Goal: Find specific page/section: Find specific page/section

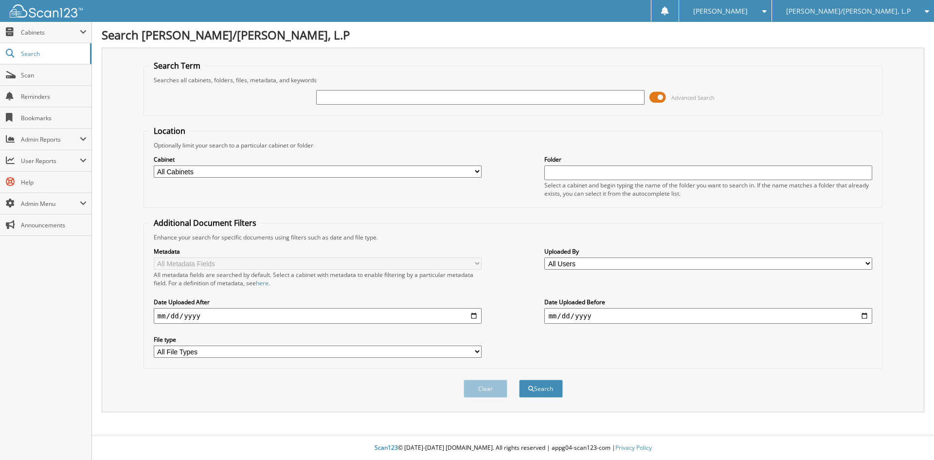
click at [422, 99] on input "text" at bounding box center [480, 97] width 328 height 15
type input "tl160333"
click at [519, 379] on button "Search" at bounding box center [541, 388] width 44 height 18
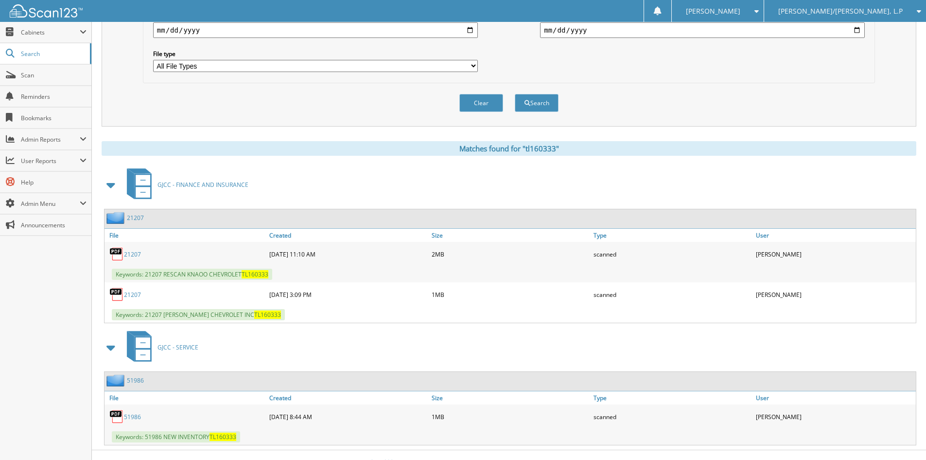
scroll to position [292, 0]
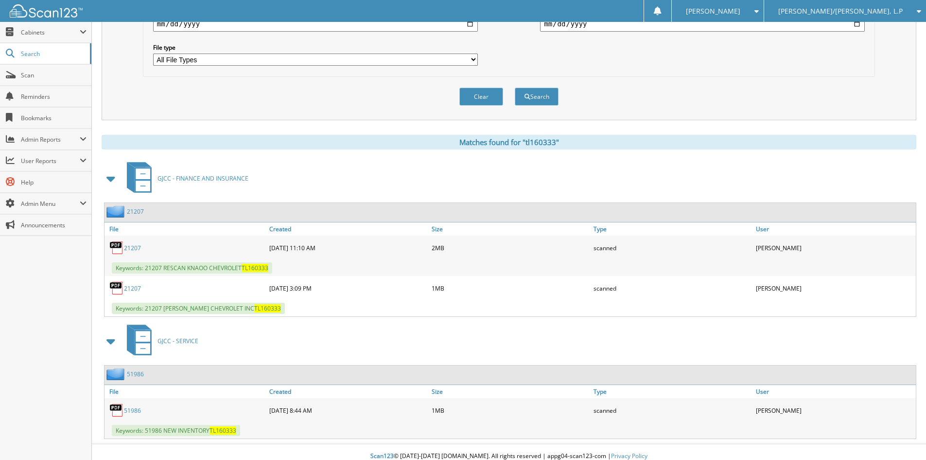
click at [134, 287] on link "21207" at bounding box center [132, 288] width 17 height 8
click at [132, 246] on link "21207" at bounding box center [132, 248] width 17 height 8
